Goal: Information Seeking & Learning: Learn about a topic

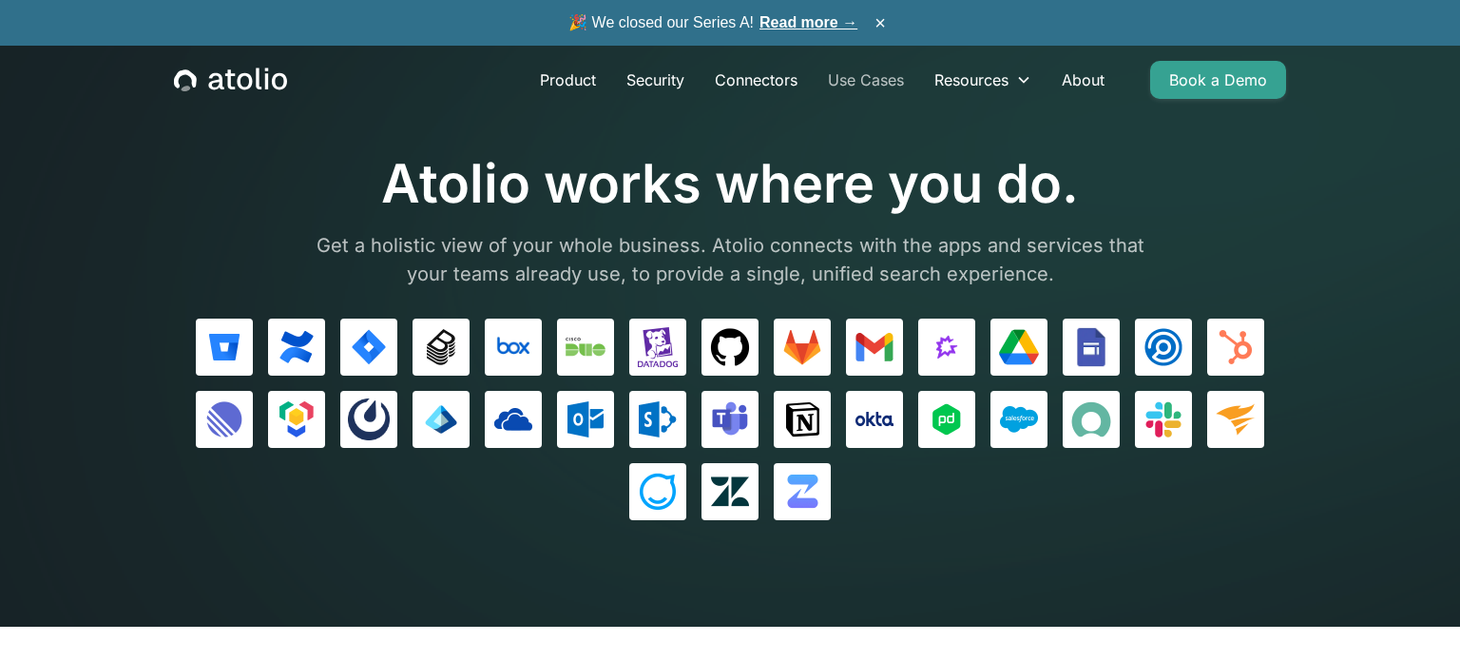
click at [870, 81] on link "Use Cases" at bounding box center [866, 80] width 106 height 38
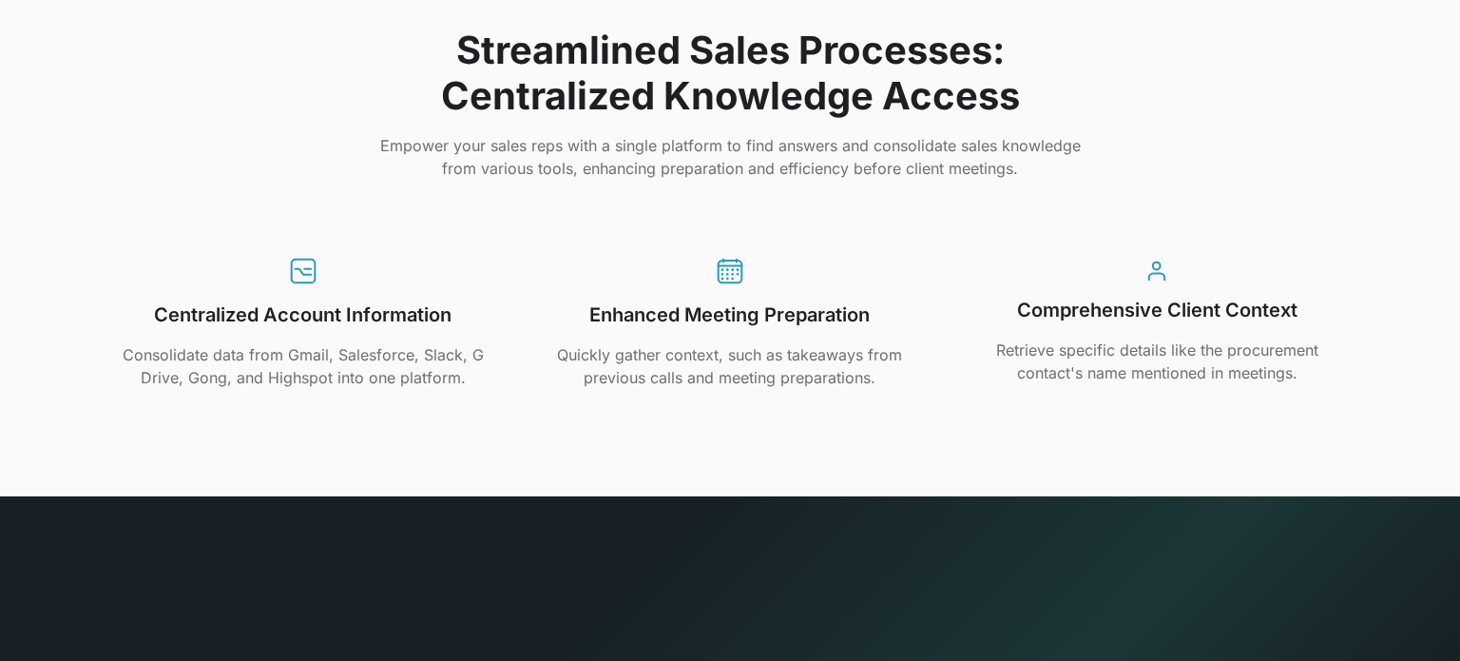
scroll to position [3976, 0]
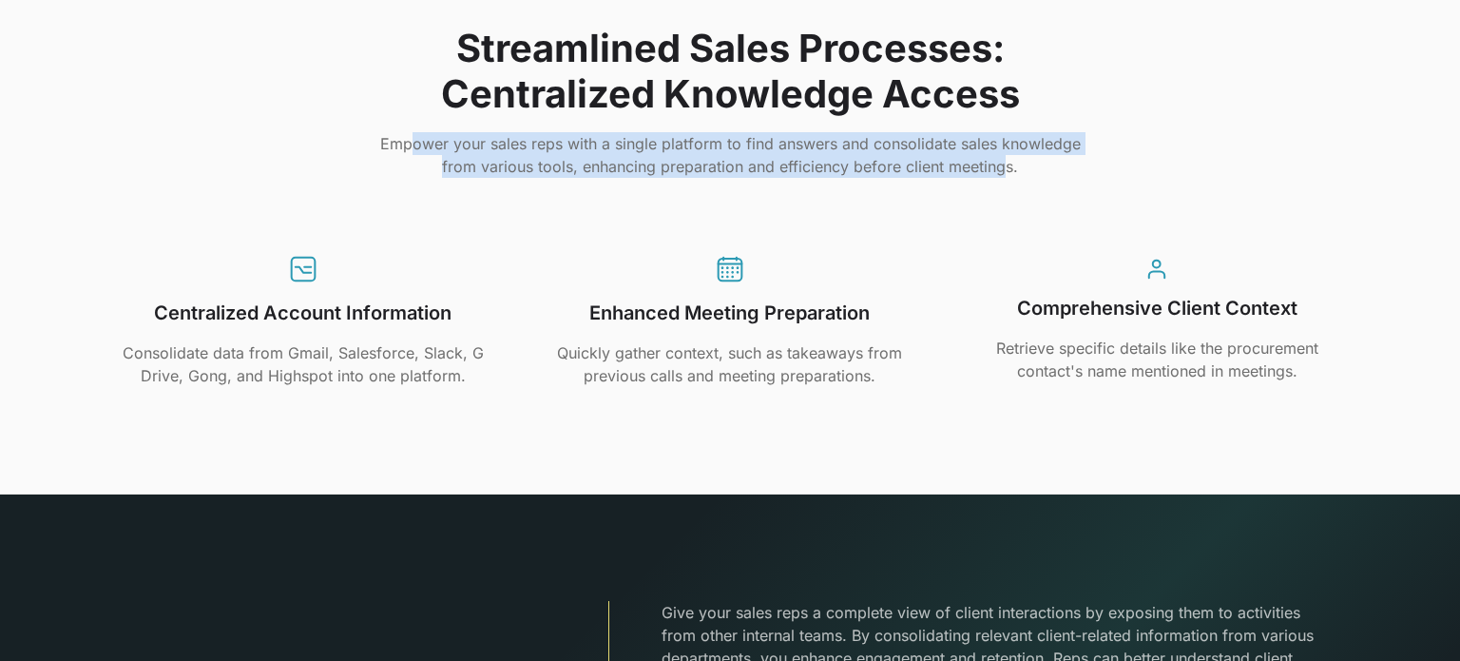
drag, startPoint x: 416, startPoint y: 139, endPoint x: 992, endPoint y: 175, distance: 576.4
click at [992, 175] on p "Empower your sales reps with a single platform to find answers and consolidate …" at bounding box center [730, 155] width 1217 height 46
click at [997, 172] on p "Empower your sales reps with a single platform to find answers and consolidate …" at bounding box center [730, 155] width 1217 height 46
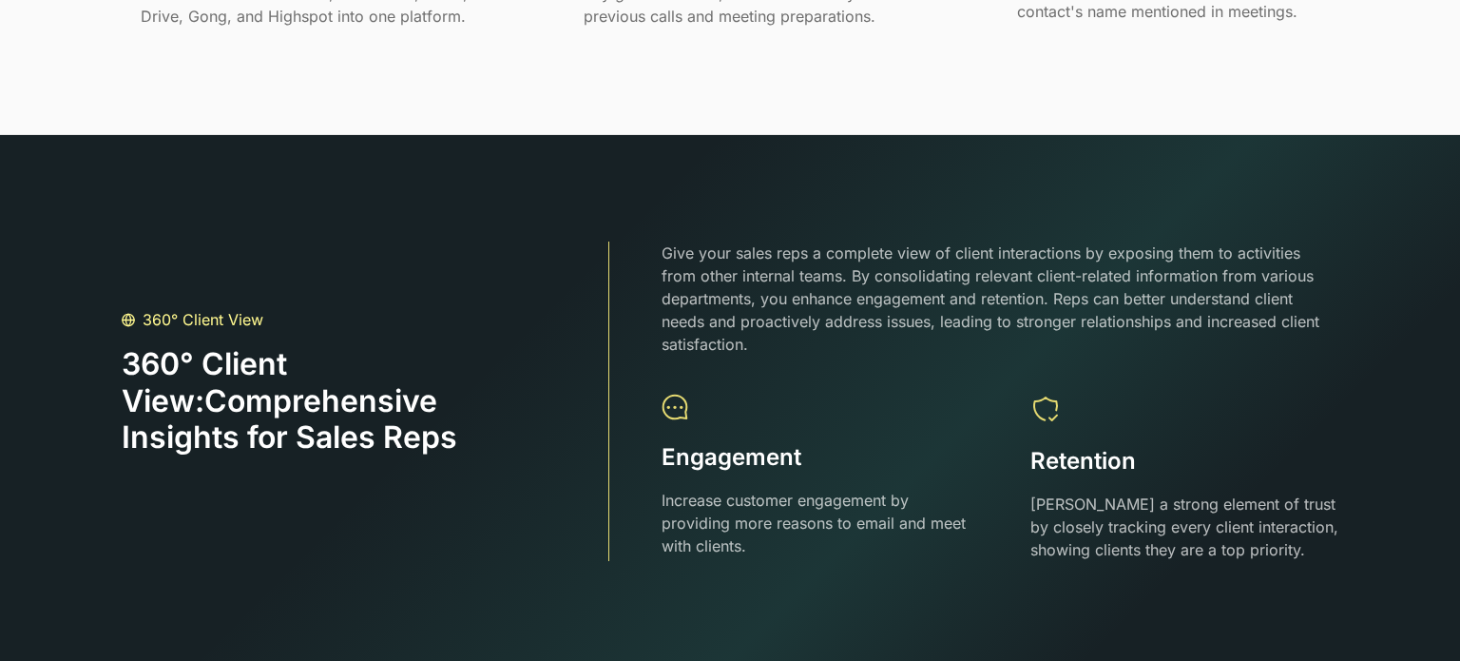
scroll to position [4393, 0]
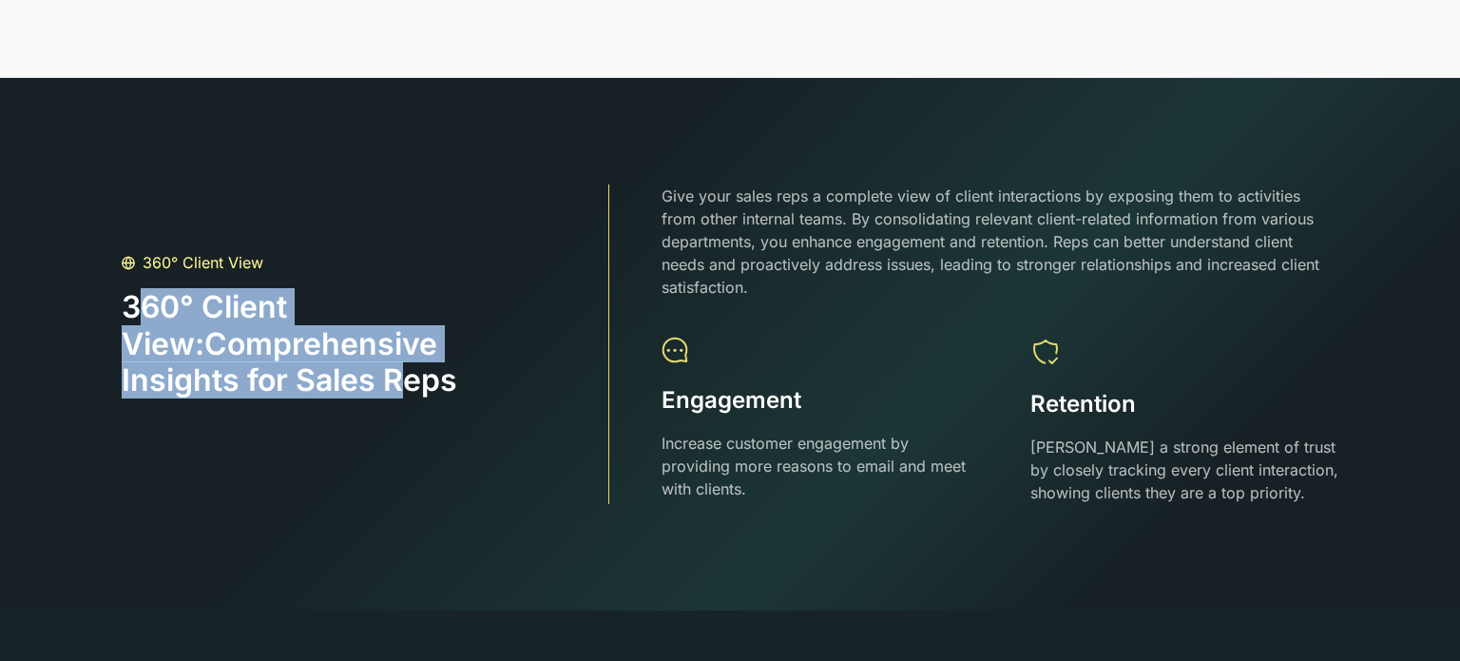
drag, startPoint x: 146, startPoint y: 307, endPoint x: 409, endPoint y: 382, distance: 273.0
click at [409, 382] on h3 "360° Client View:Comprehensive Insights for Sales Reps" at bounding box center [330, 362] width 417 height 147
click at [410, 382] on h3 "360° Client View:Comprehensive Insights for Sales Reps" at bounding box center [330, 362] width 417 height 147
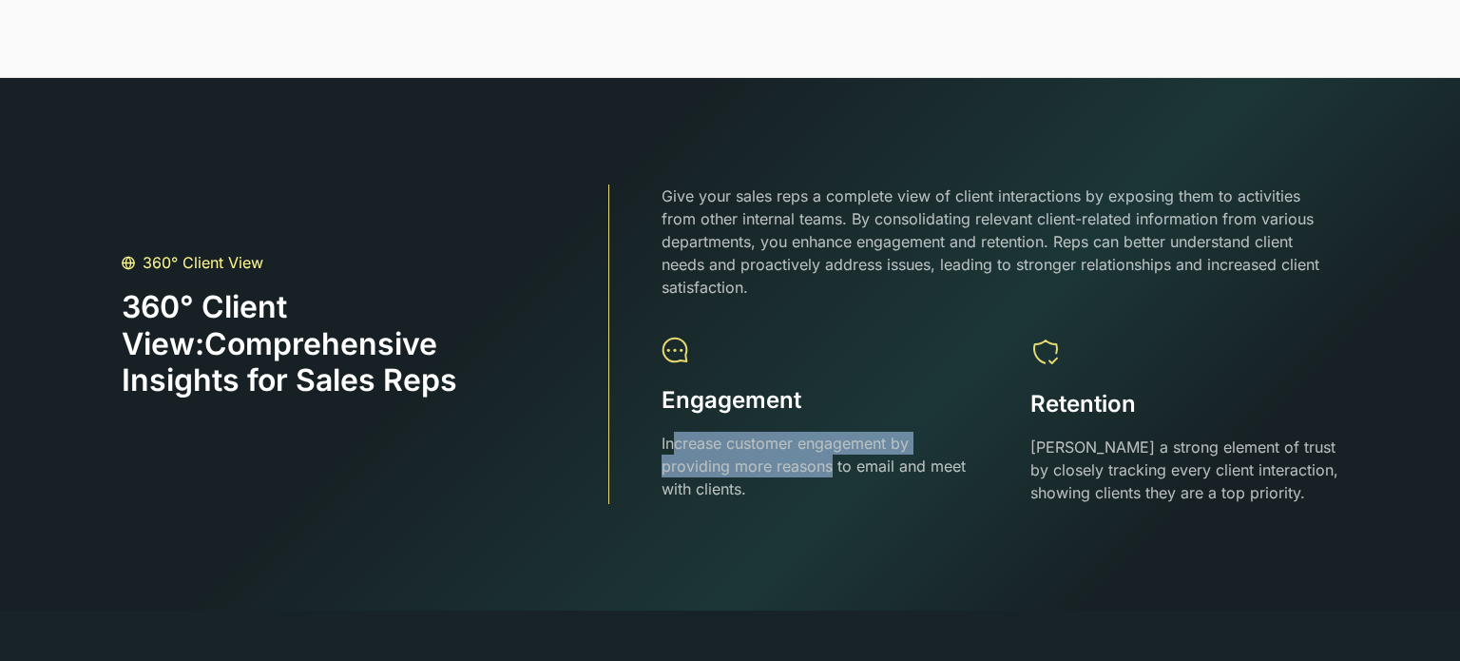
drag, startPoint x: 674, startPoint y: 450, endPoint x: 830, endPoint y: 459, distance: 156.2
click at [830, 459] on p "Increase customer engagement by providing more reasons to email and meet with c…" at bounding box center [816, 466] width 308 height 68
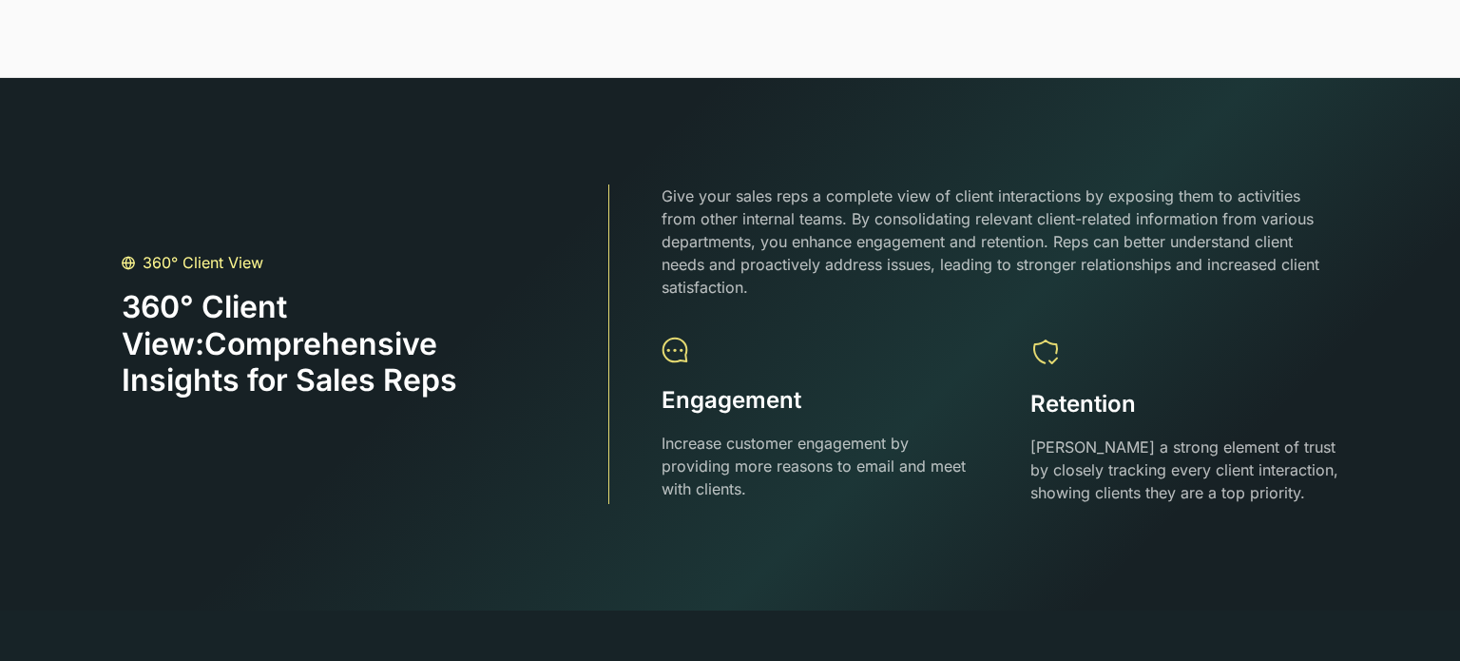
click at [878, 459] on p "Increase customer engagement by providing more reasons to email and meet with c…" at bounding box center [816, 466] width 308 height 68
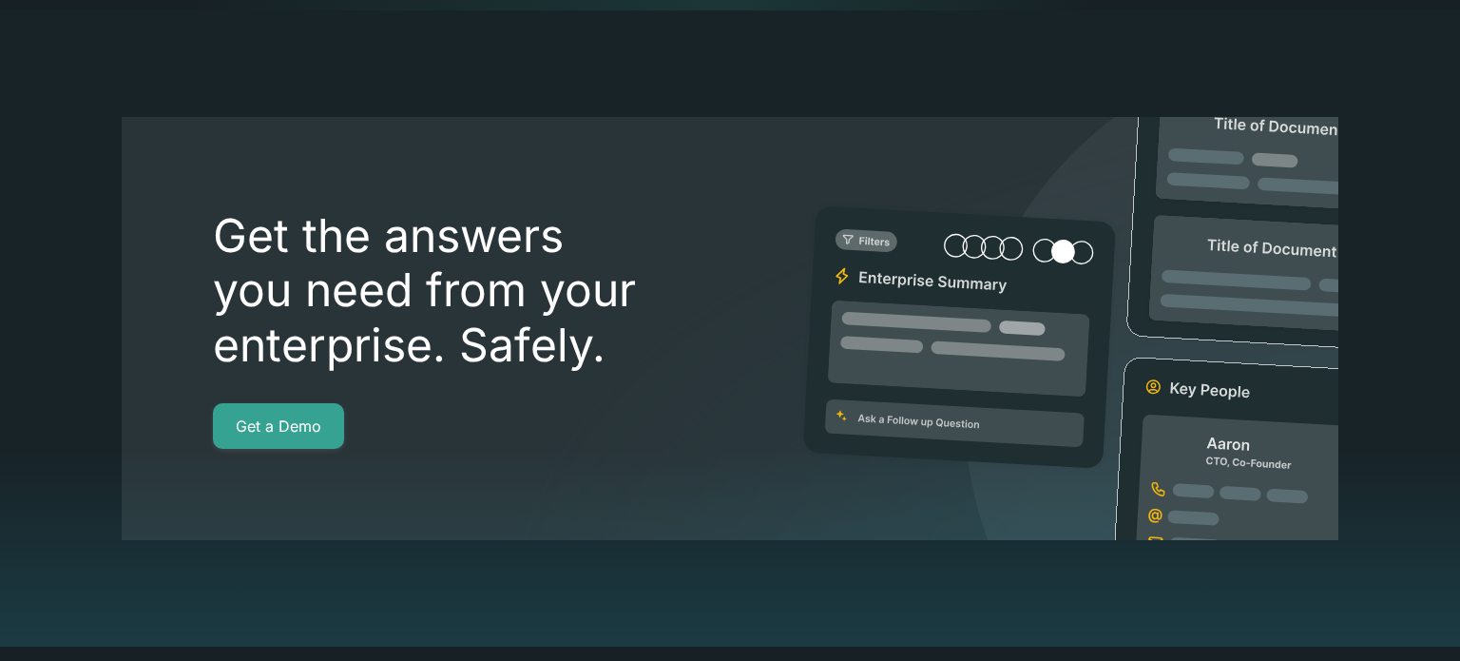
scroll to position [5039, 0]
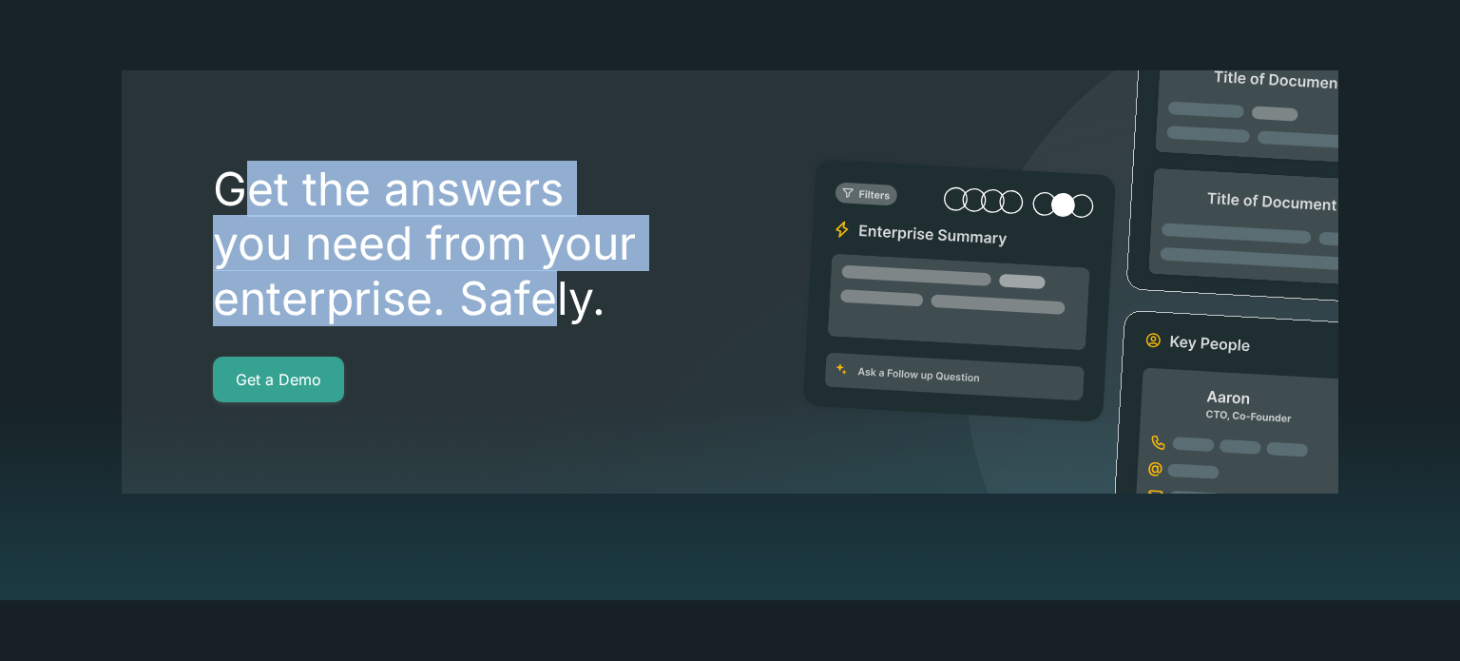
drag, startPoint x: 234, startPoint y: 190, endPoint x: 554, endPoint y: 301, distance: 339.2
click at [554, 301] on h2 "Get the answers you need from your enterprise. Safely." at bounding box center [479, 244] width 532 height 164
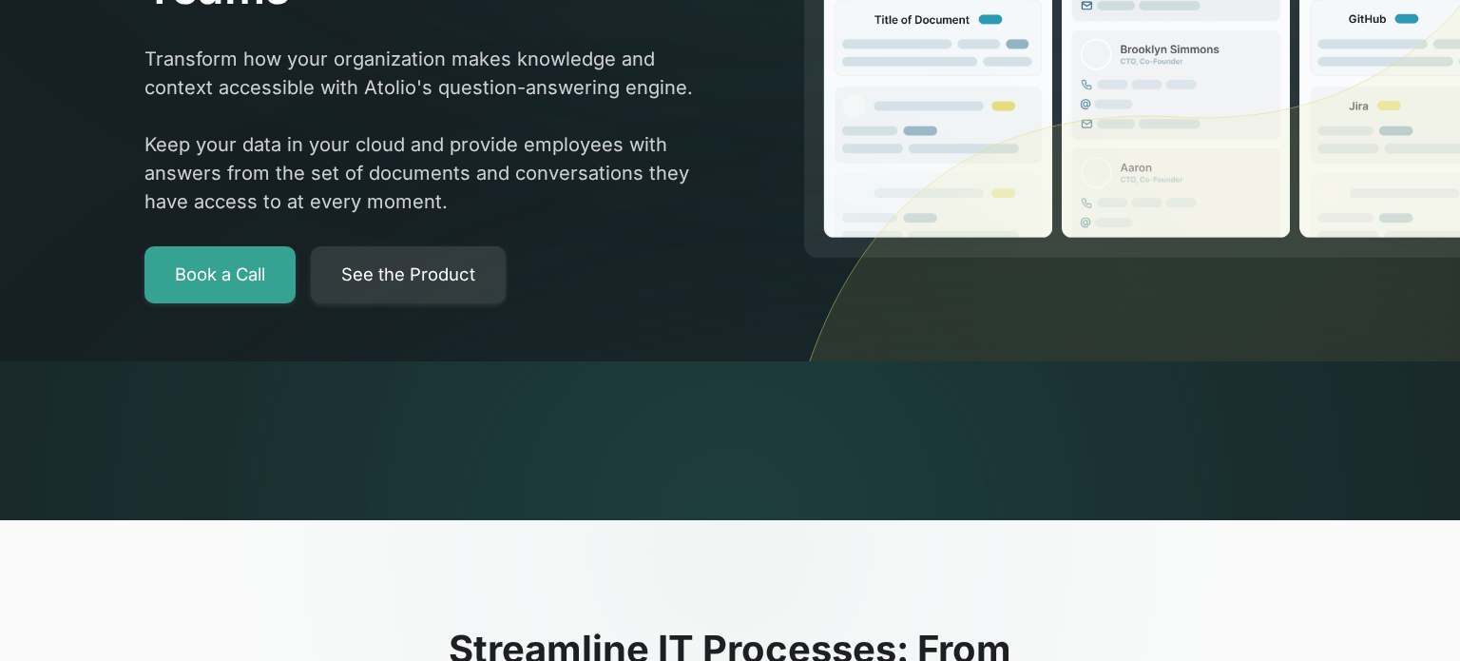
scroll to position [0, 0]
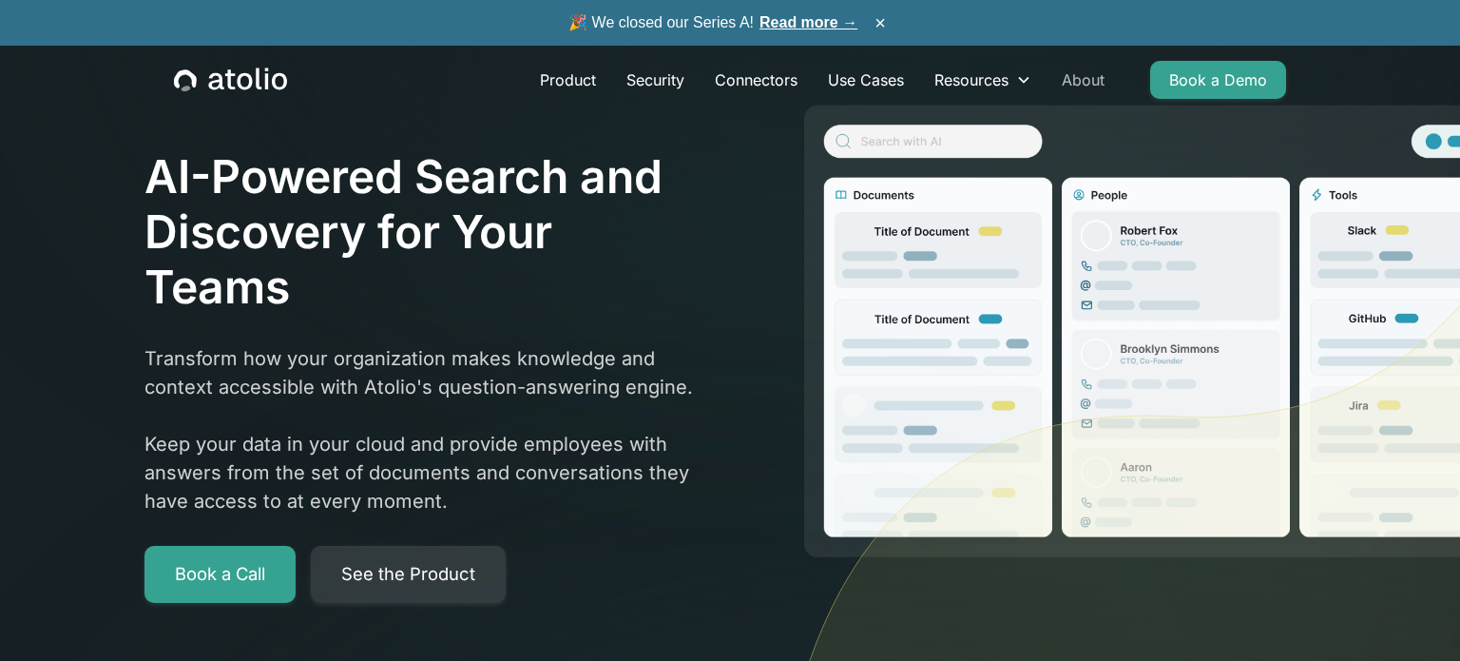
click at [1105, 76] on link "About" at bounding box center [1083, 80] width 73 height 38
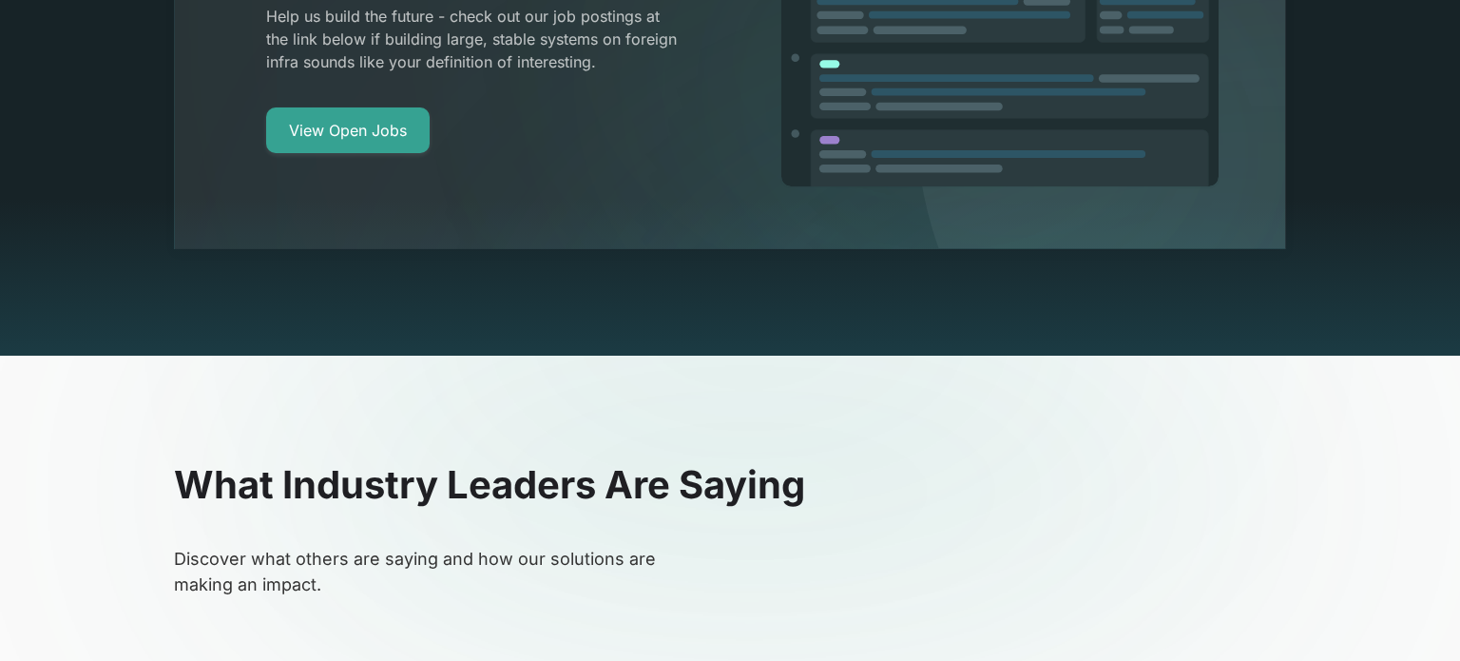
scroll to position [3255, 0]
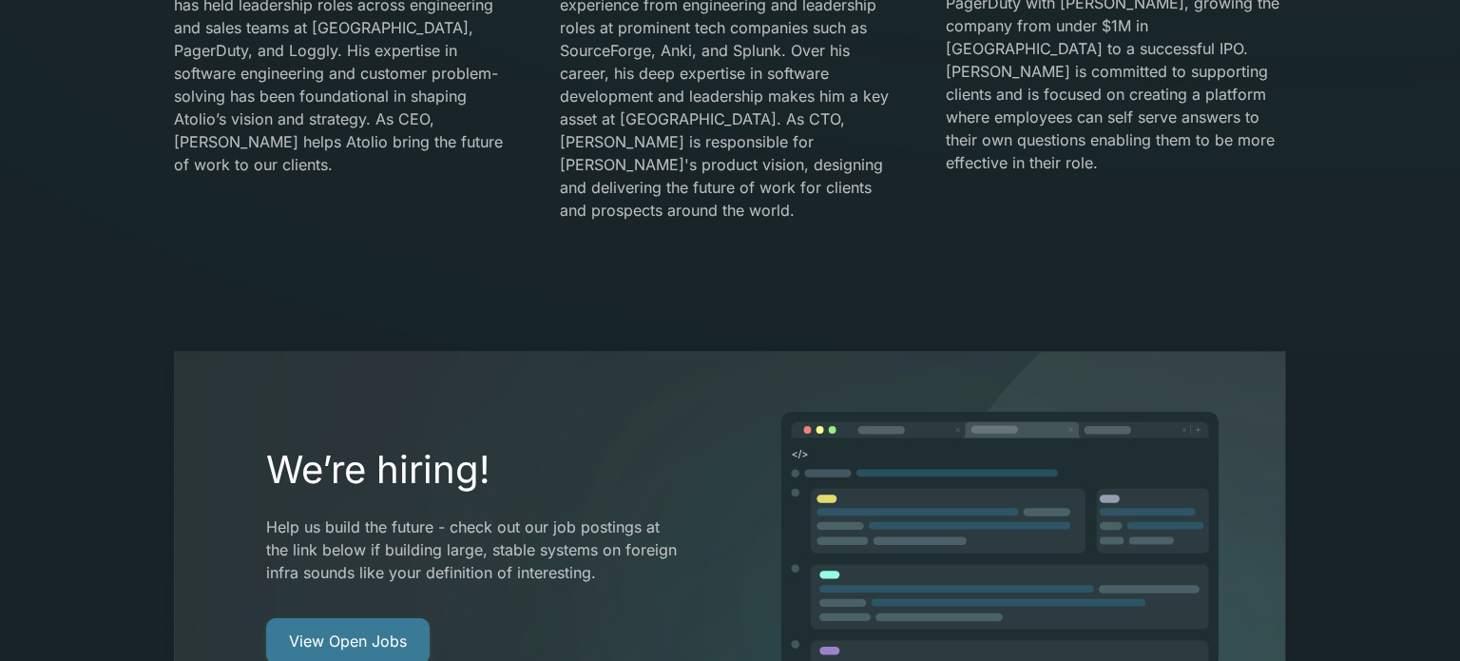
click at [354, 618] on link "View Open Jobs" at bounding box center [348, 641] width 164 height 46
